Goal: Transaction & Acquisition: Purchase product/service

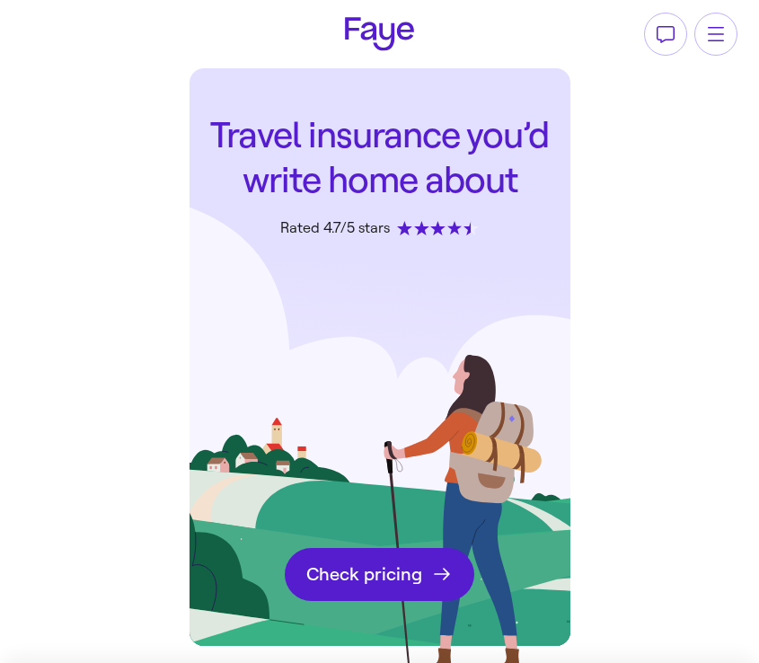
click at [380, 588] on link "Get a quote Check pricing" at bounding box center [380, 574] width 190 height 53
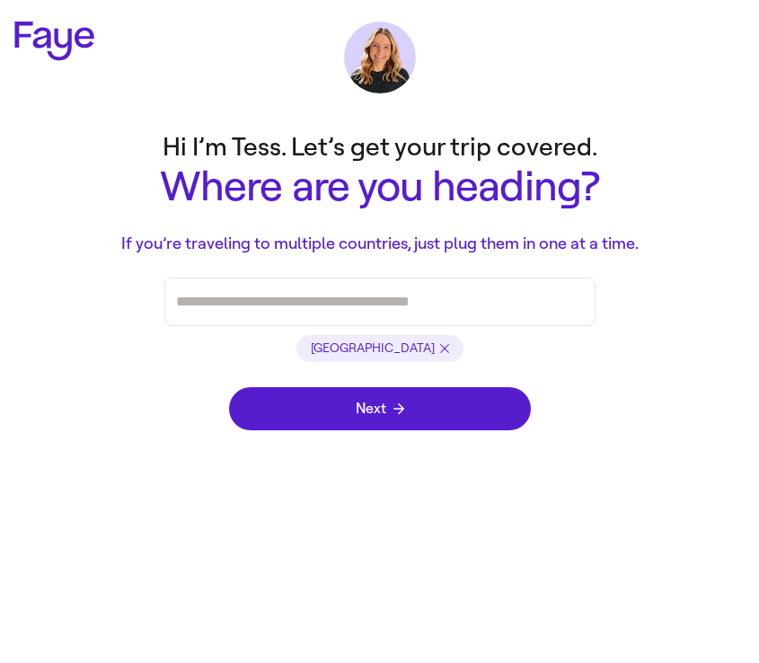
click at [308, 315] on div "Press enter after you type each destination" at bounding box center [380, 301] width 408 height 47
click at [387, 347] on li "Paris" at bounding box center [379, 348] width 167 height 27
click at [372, 347] on li "Paris" at bounding box center [379, 348] width 167 height 27
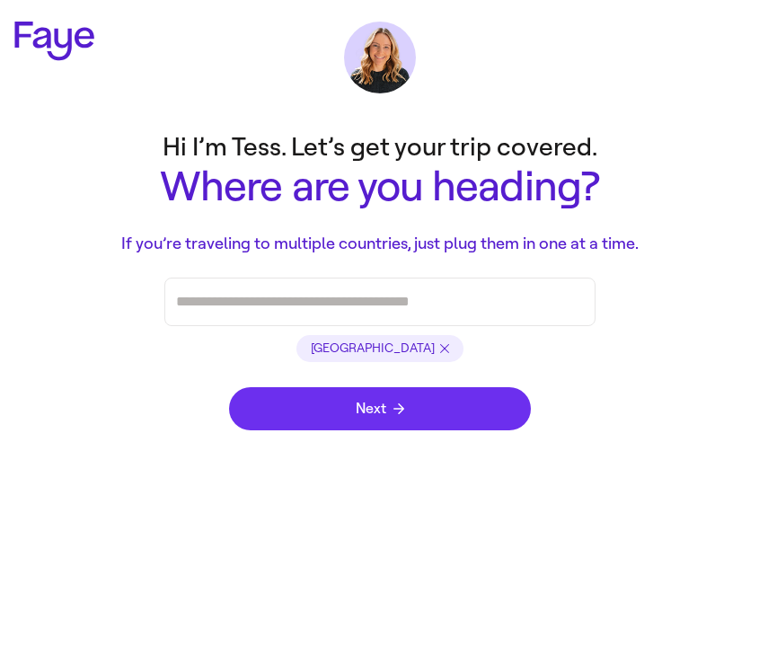
click at [372, 402] on span "Next" at bounding box center [380, 409] width 49 height 14
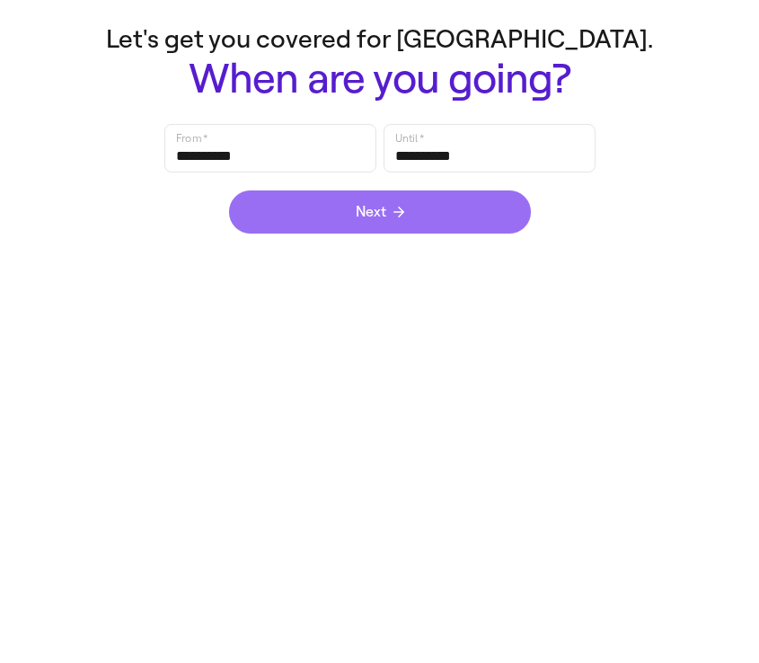
click at [327, 223] on button "Next" at bounding box center [380, 211] width 302 height 43
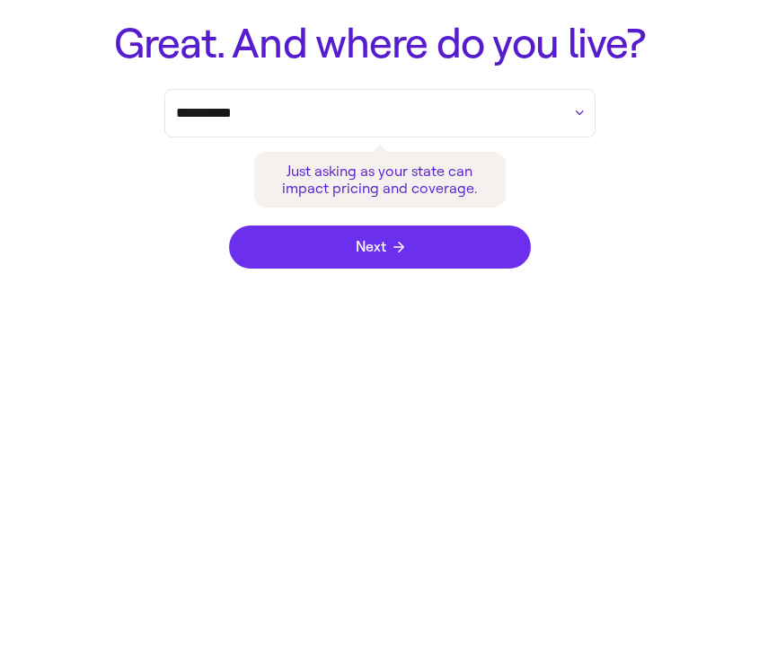
click at [322, 243] on button "Next" at bounding box center [380, 246] width 302 height 43
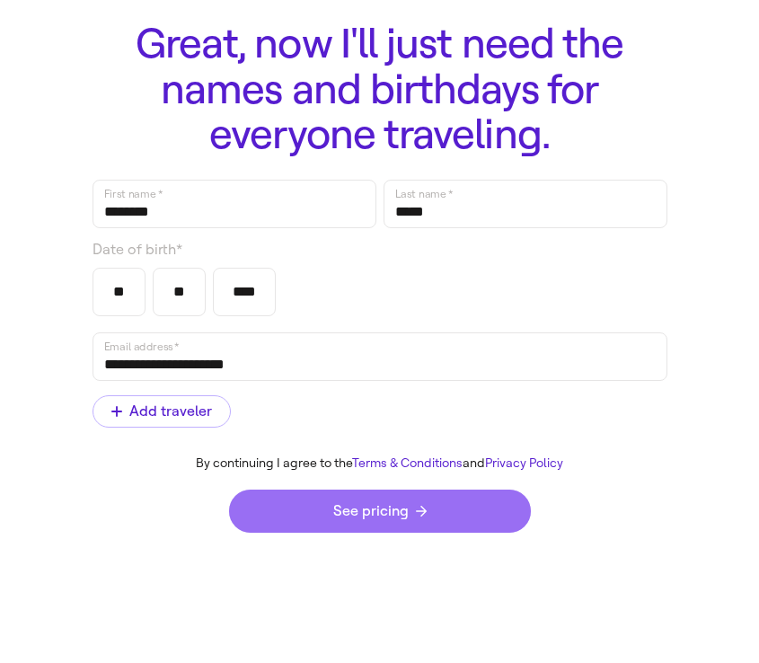
click at [340, 504] on span "See pricing" at bounding box center [379, 511] width 93 height 14
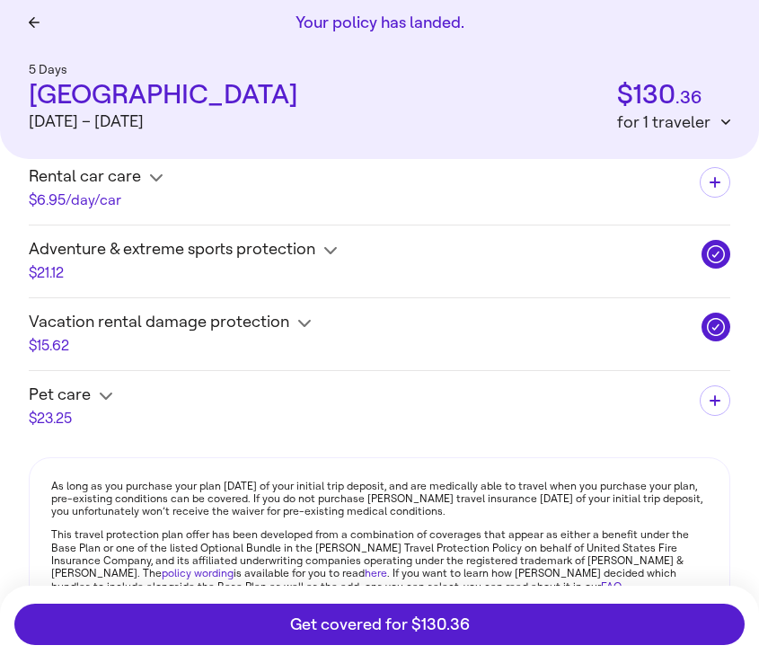
scroll to position [1082, 0]
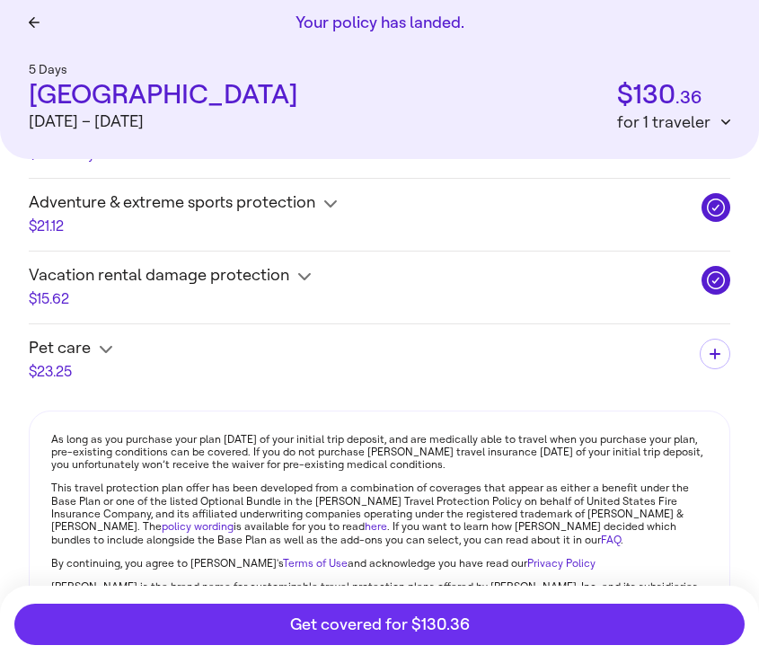
click at [371, 616] on span "Get covered for $130.36" at bounding box center [380, 624] width 180 height 16
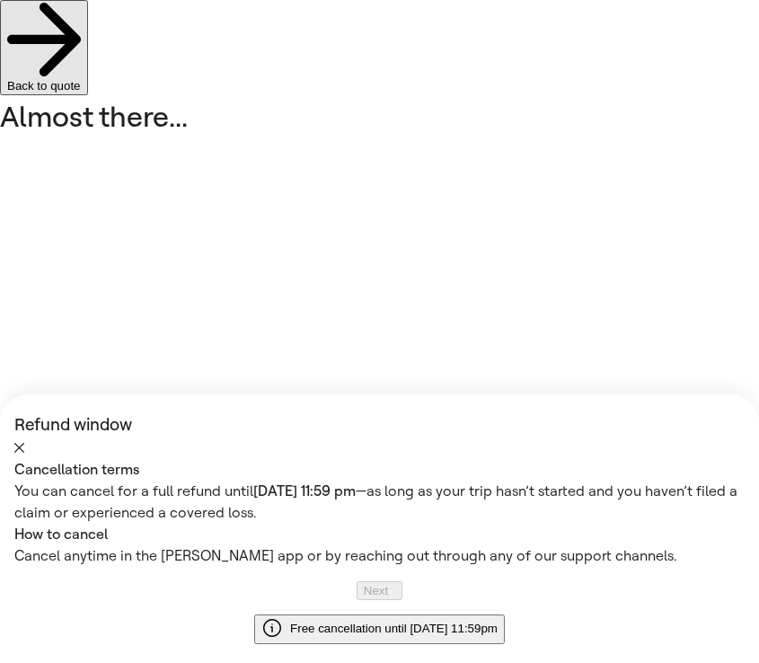
type input "*"
